Goal: Check status: Check status

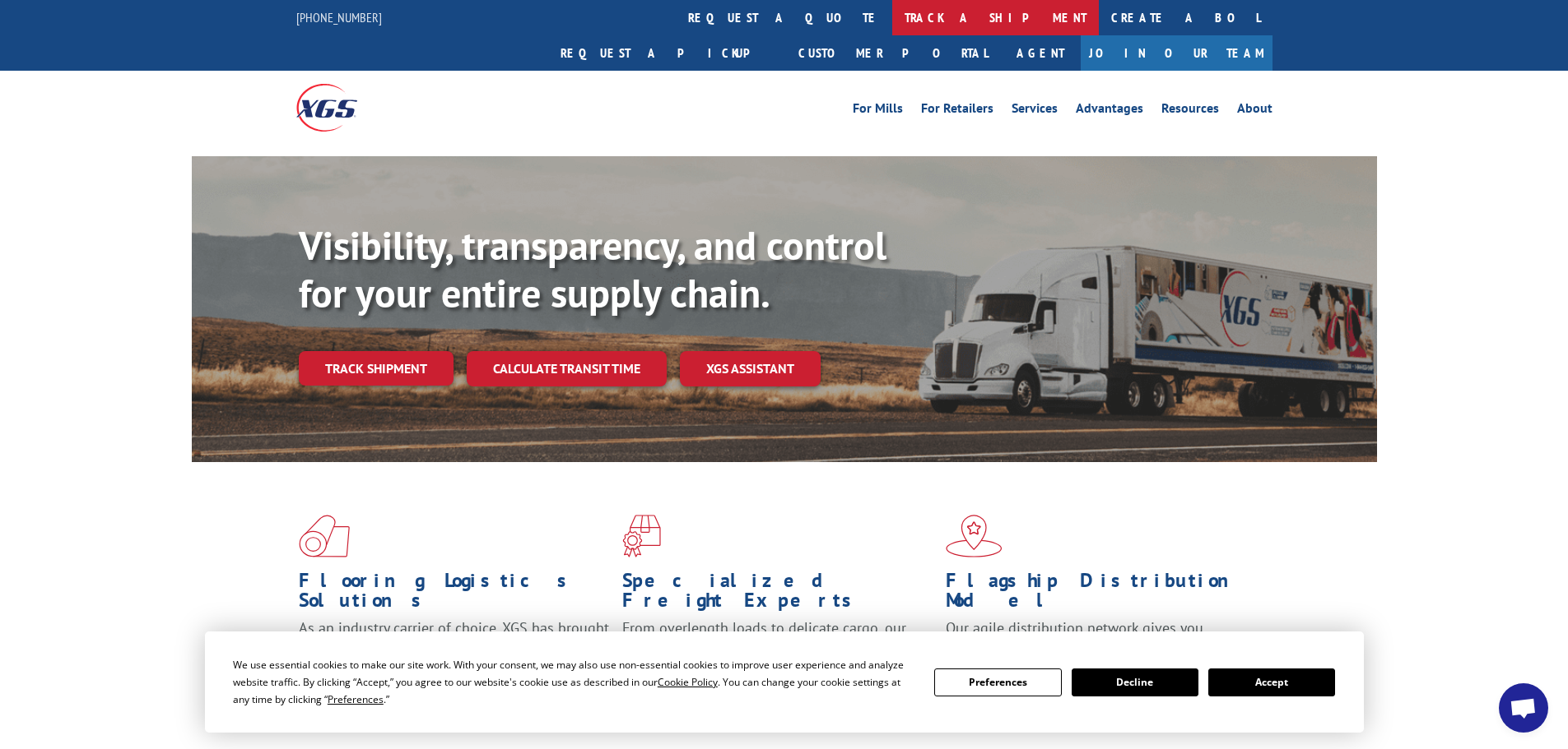
click at [893, 25] on link "track a shipment" at bounding box center [996, 18] width 207 height 36
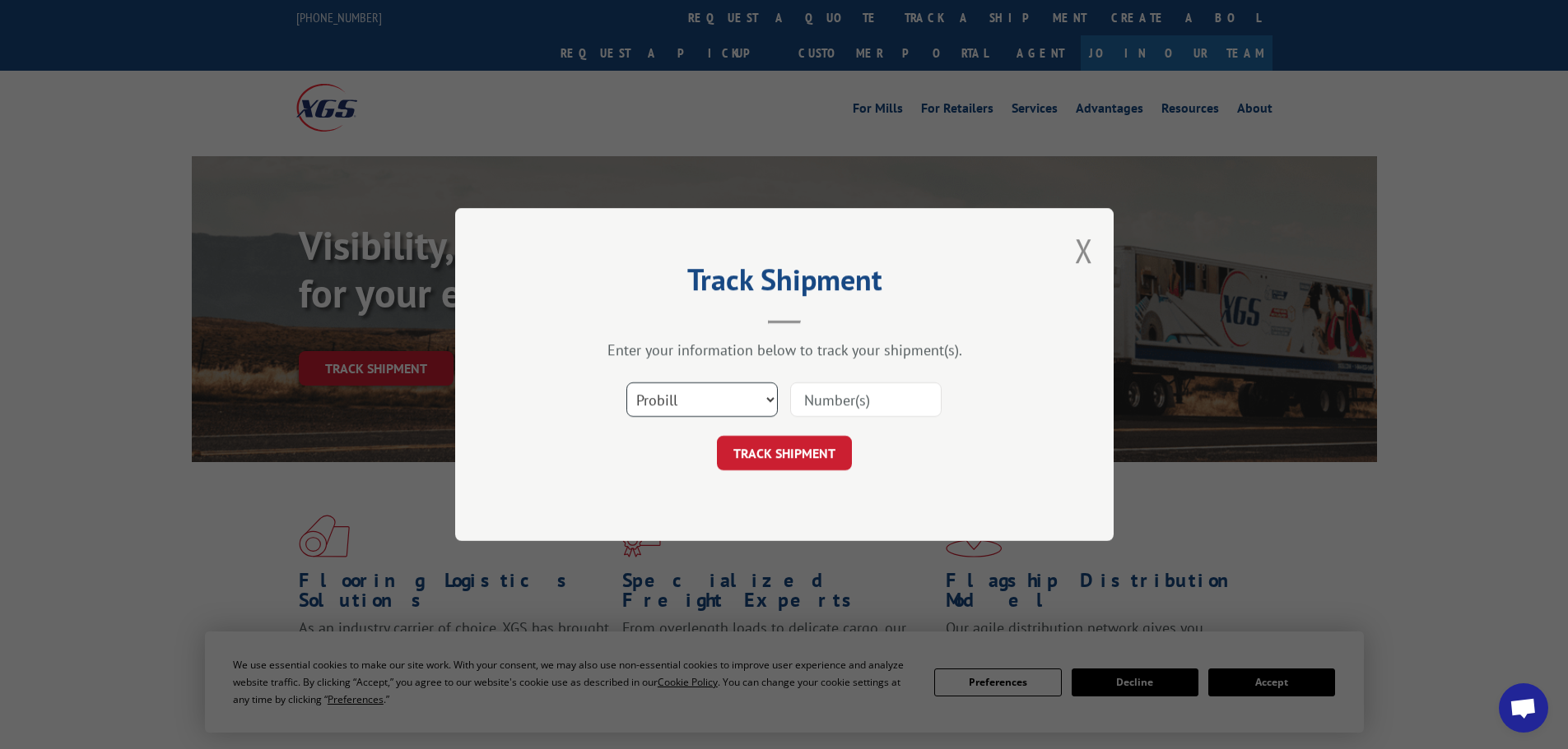
click at [676, 402] on select "Select category... Probill BOL PO" at bounding box center [702, 399] width 151 height 35
select select "bol"
click at [627, 382] on select "Select category... Probill BOL PO" at bounding box center [702, 399] width 151 height 35
click at [798, 405] on input at bounding box center [865, 399] width 151 height 35
paste input "7079788"
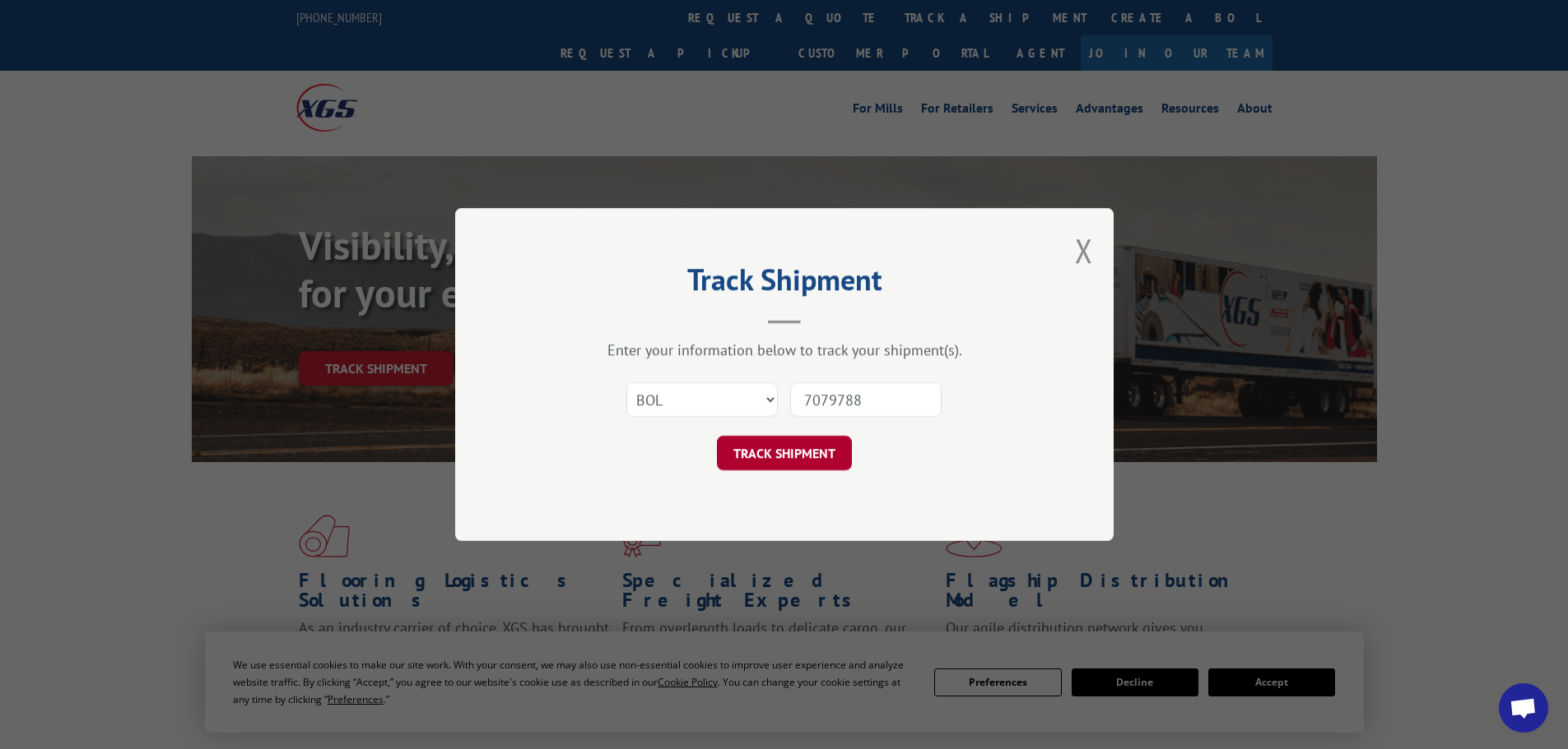
type input "7079788"
drag, startPoint x: 774, startPoint y: 457, endPoint x: 779, endPoint y: 430, distance: 27.5
click at [774, 455] on button "TRACK SHIPMENT" at bounding box center [784, 453] width 135 height 35
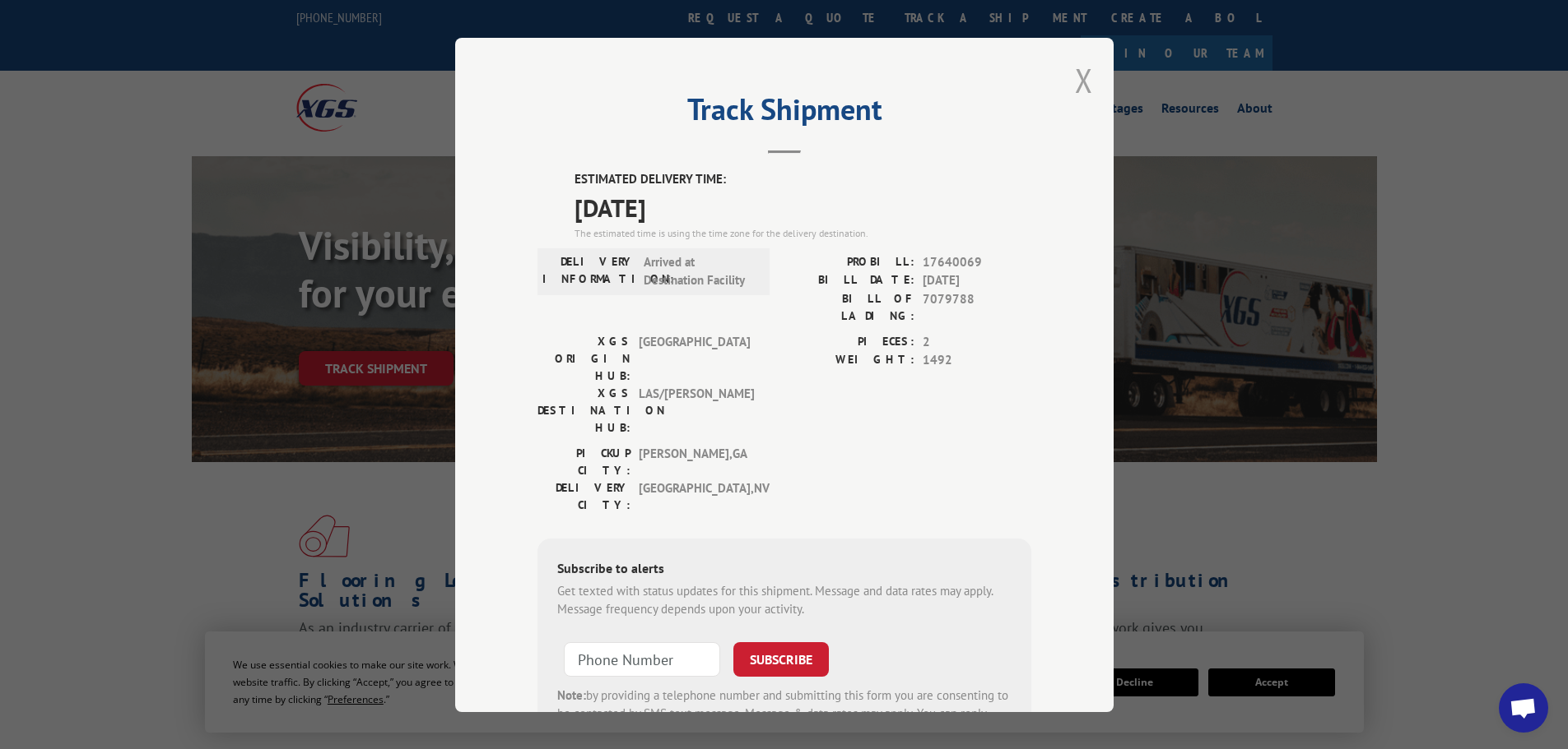
click at [1075, 87] on button "Close modal" at bounding box center [1084, 80] width 18 height 43
